Goal: Browse casually

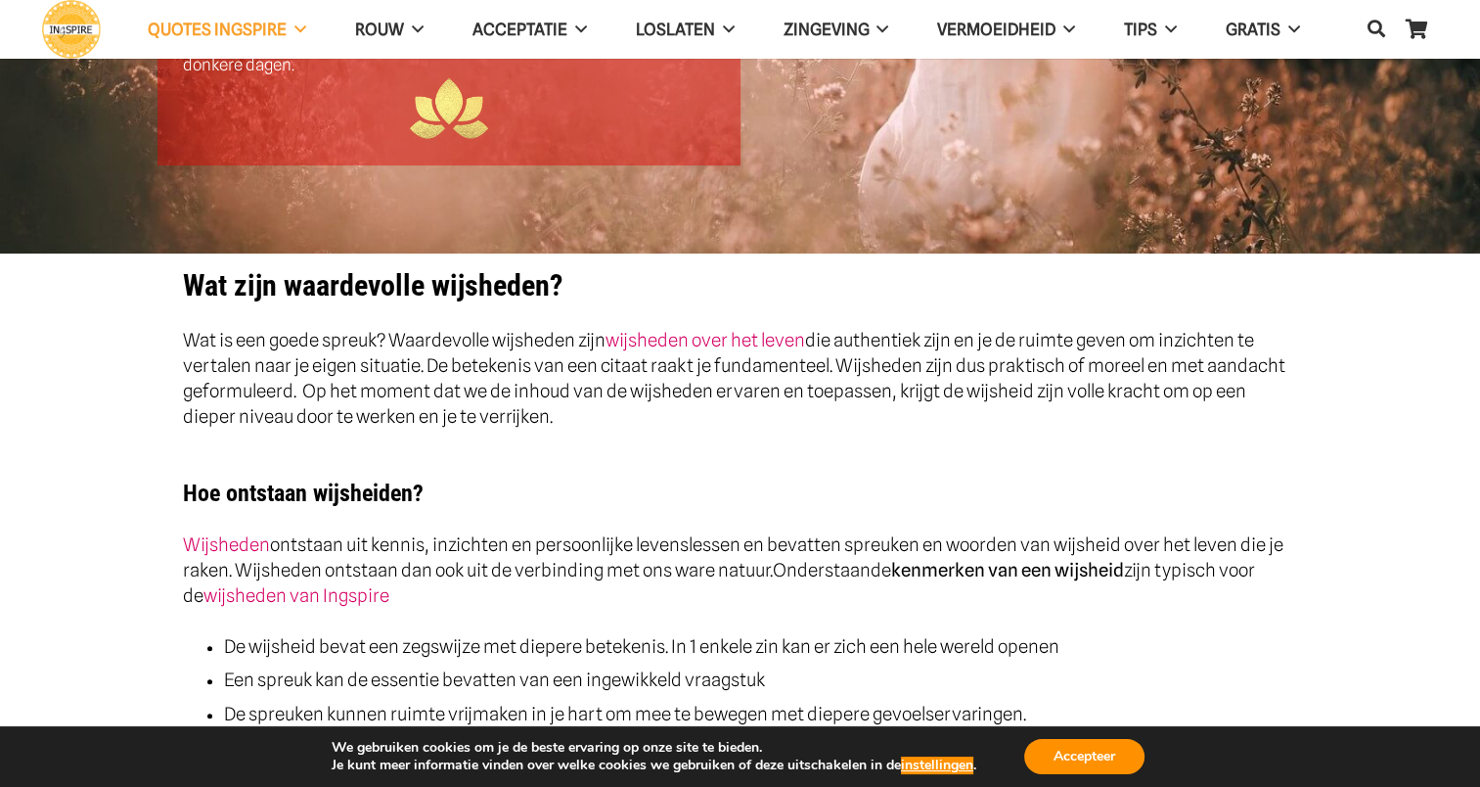
scroll to position [470, 0]
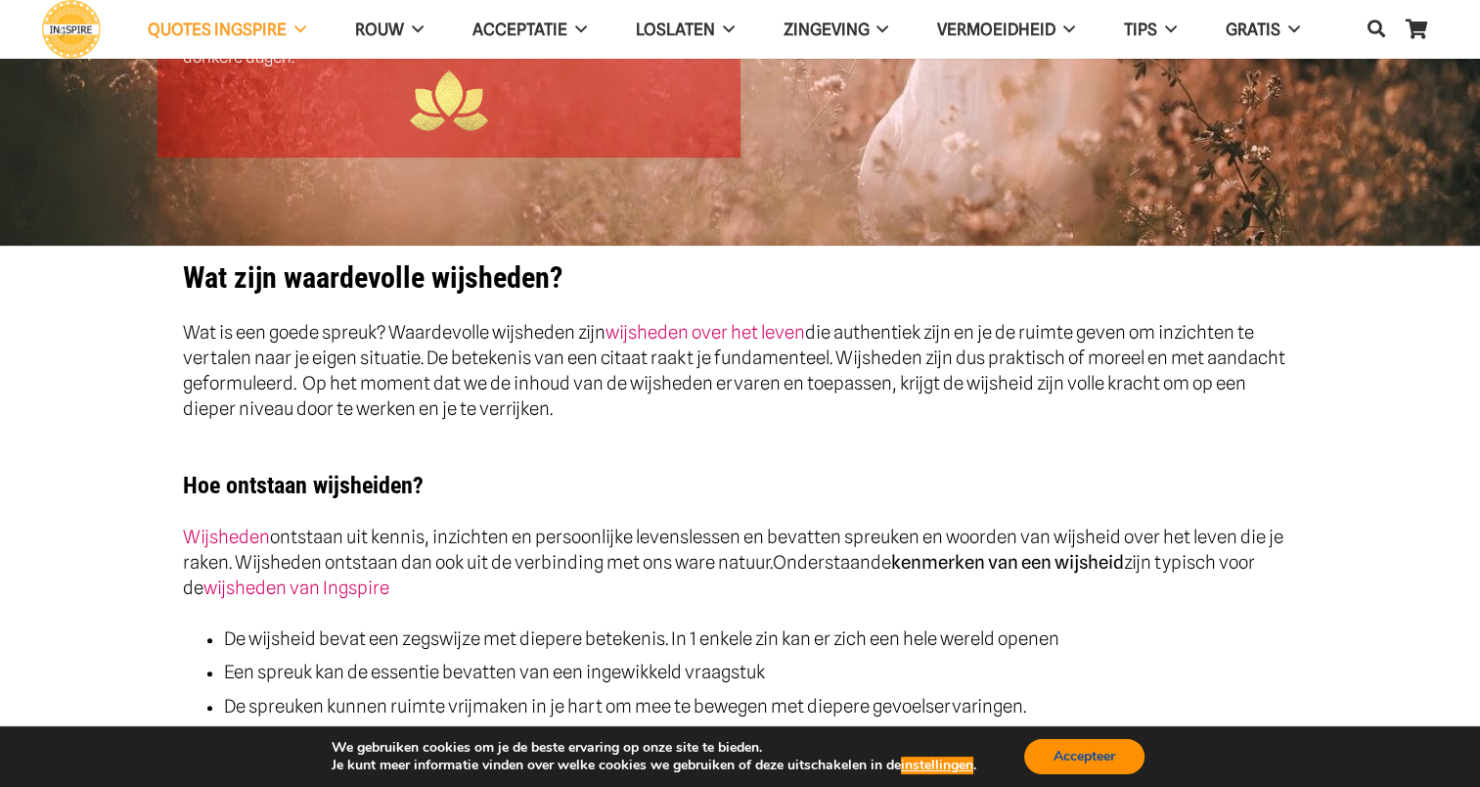
click at [1084, 771] on button "Accepteer" at bounding box center [1084, 756] width 120 height 35
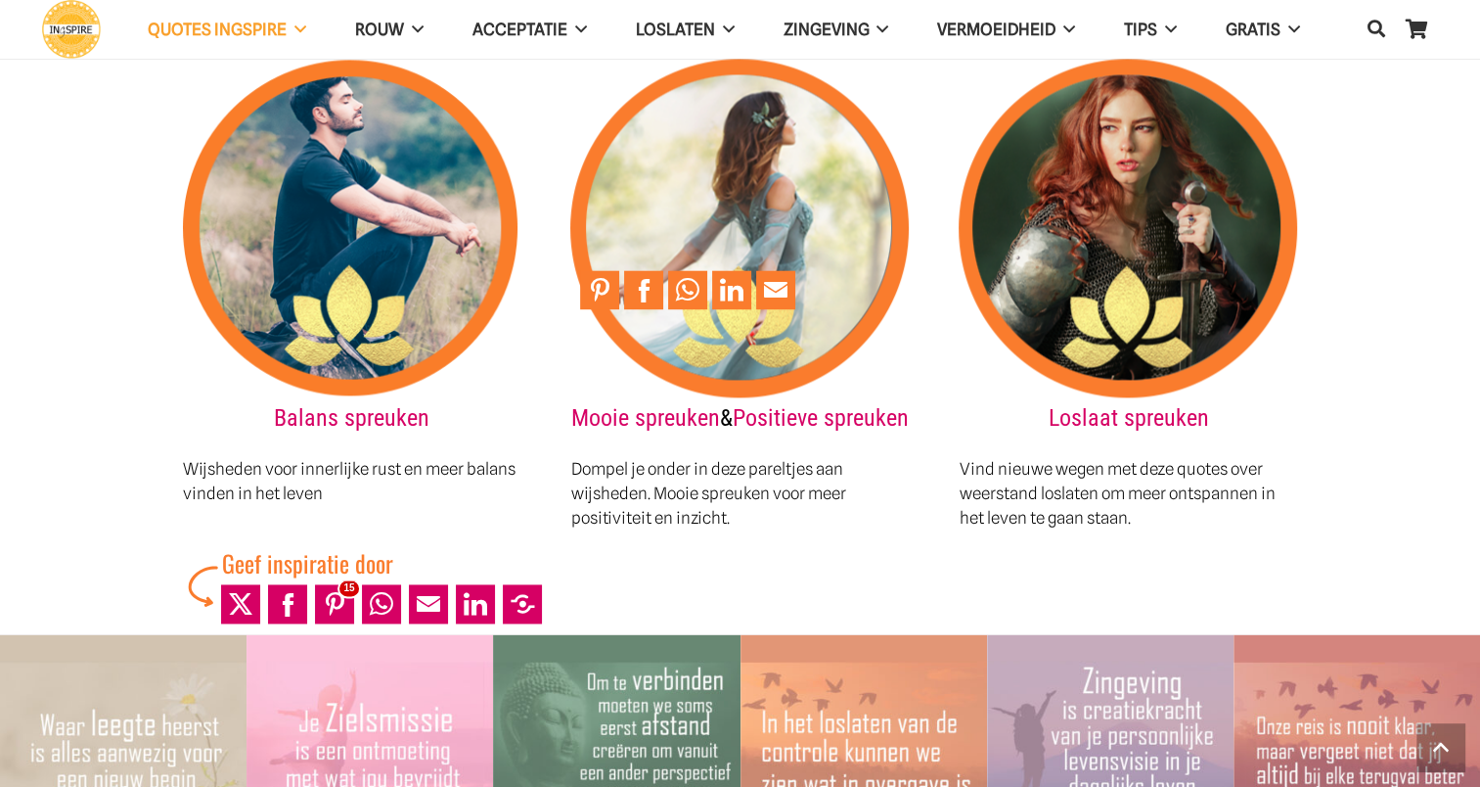
scroll to position [2716, 0]
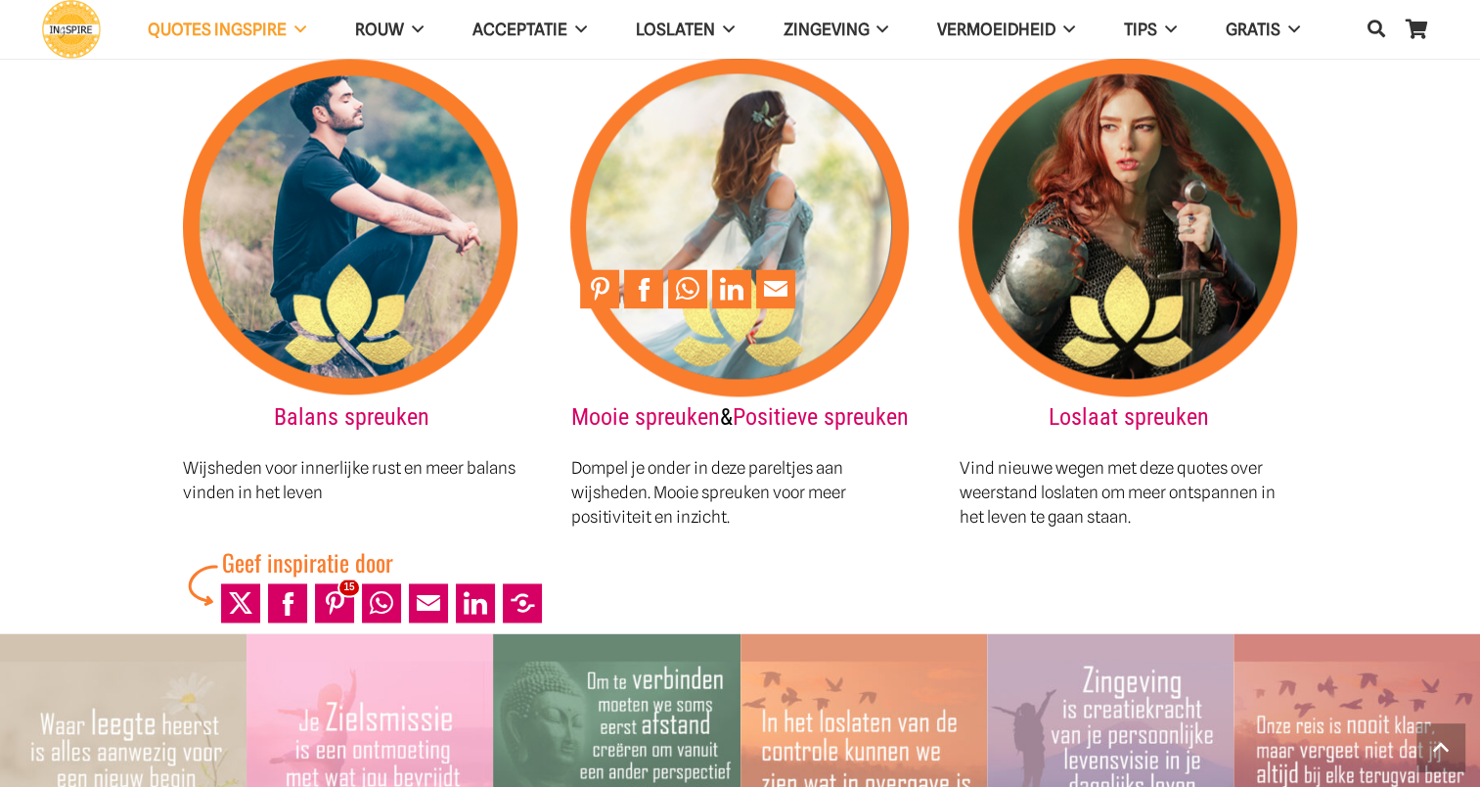
click at [759, 178] on img at bounding box center [739, 227] width 339 height 339
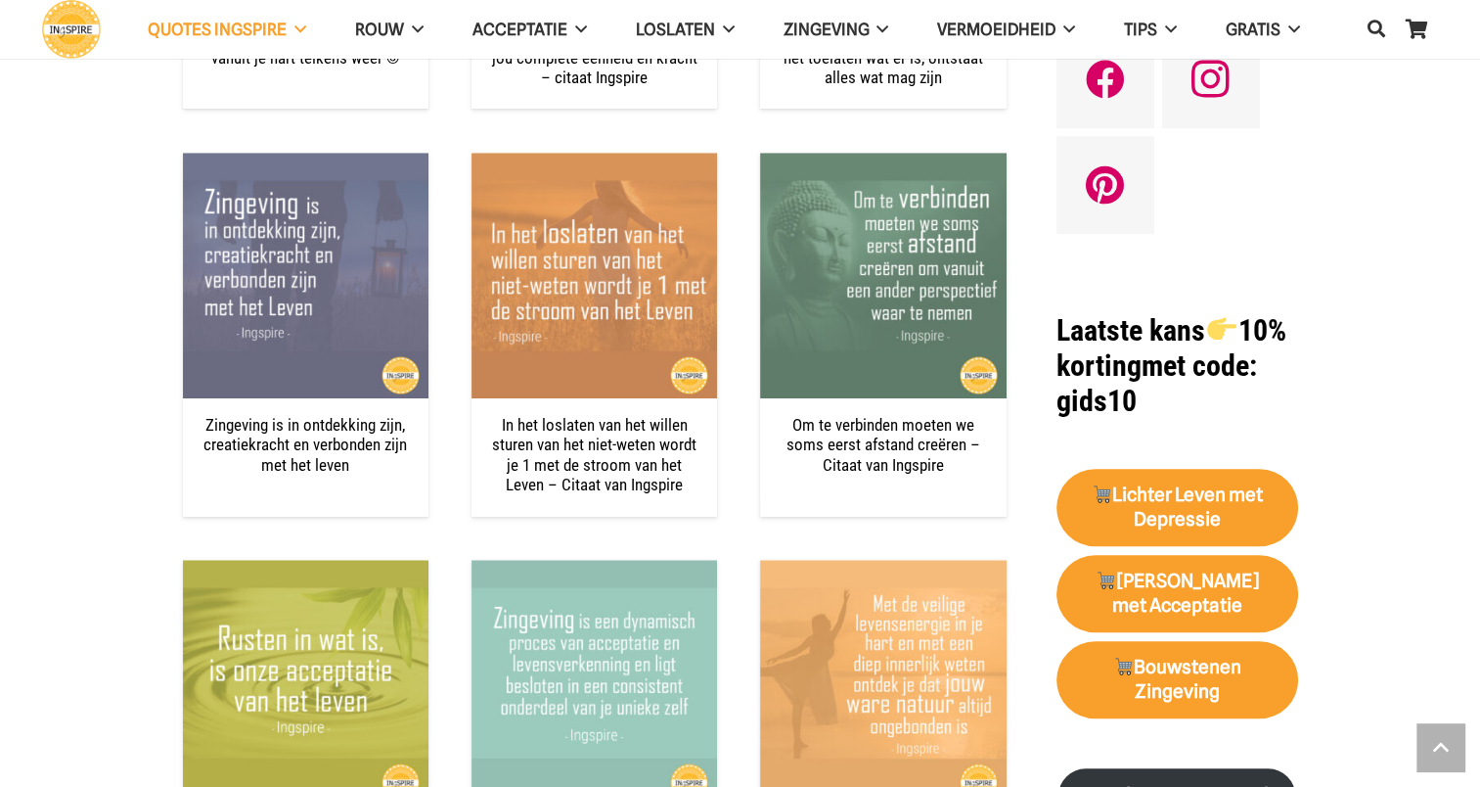
scroll to position [1287, 0]
